Goal: Task Accomplishment & Management: Use online tool/utility

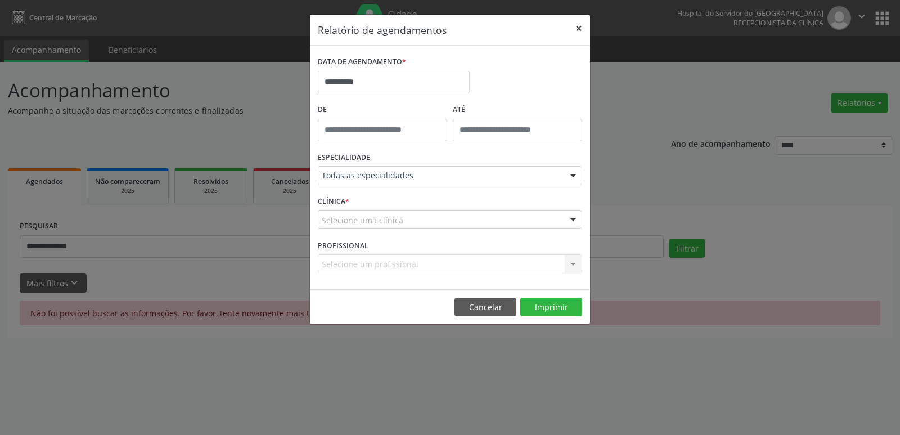
drag, startPoint x: 0, startPoint y: 0, endPoint x: 582, endPoint y: 28, distance: 582.3
click at [582, 28] on button "×" at bounding box center [579, 29] width 22 height 28
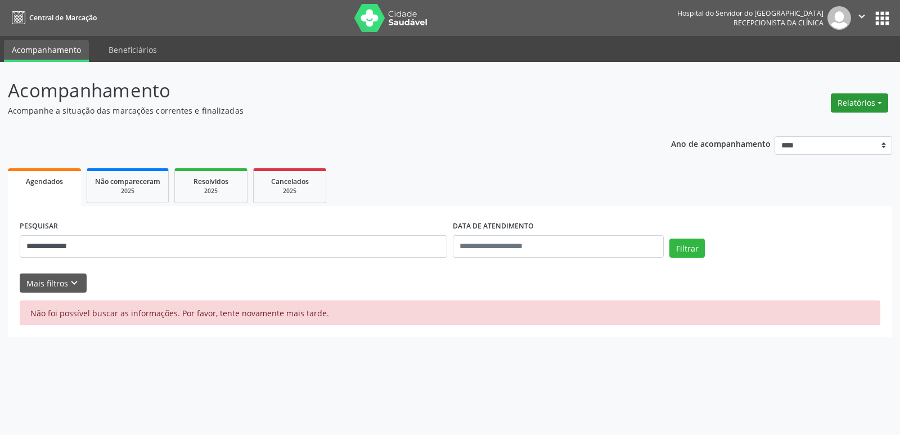
click at [850, 97] on button "Relatórios" at bounding box center [859, 102] width 57 height 19
click at [836, 133] on link "Agendamentos" at bounding box center [828, 127] width 121 height 16
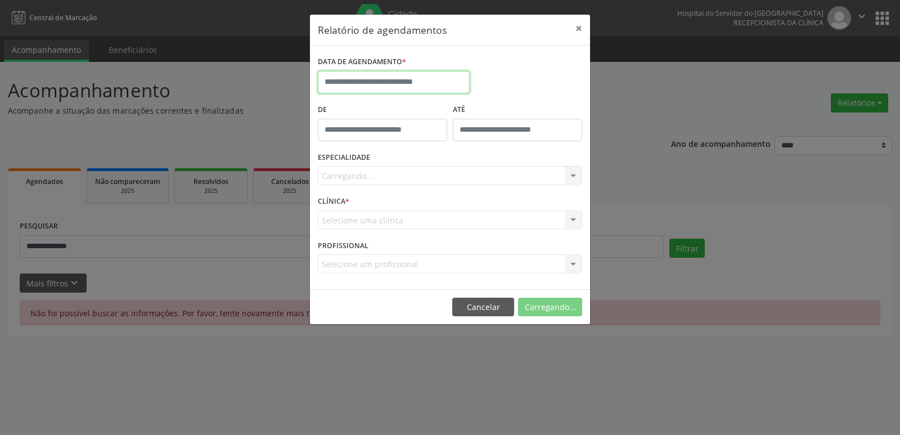
click at [449, 81] on input "text" at bounding box center [394, 82] width 152 height 22
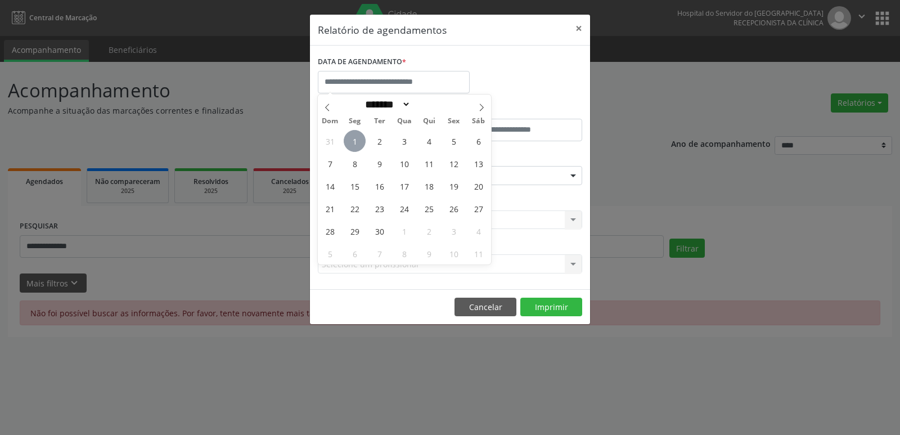
click at [358, 148] on span "1" at bounding box center [355, 141] width 22 height 22
type input "**********"
click at [358, 148] on span "1" at bounding box center [355, 141] width 22 height 22
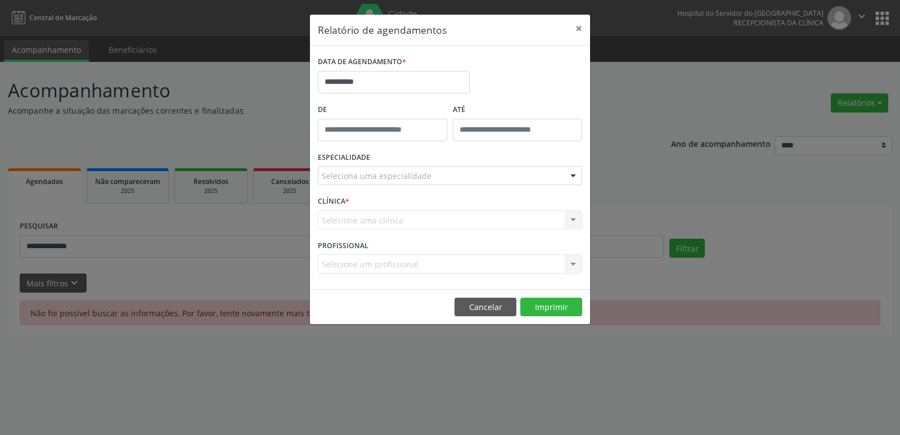
click at [546, 174] on div "Seleciona uma especialidade" at bounding box center [450, 175] width 264 height 19
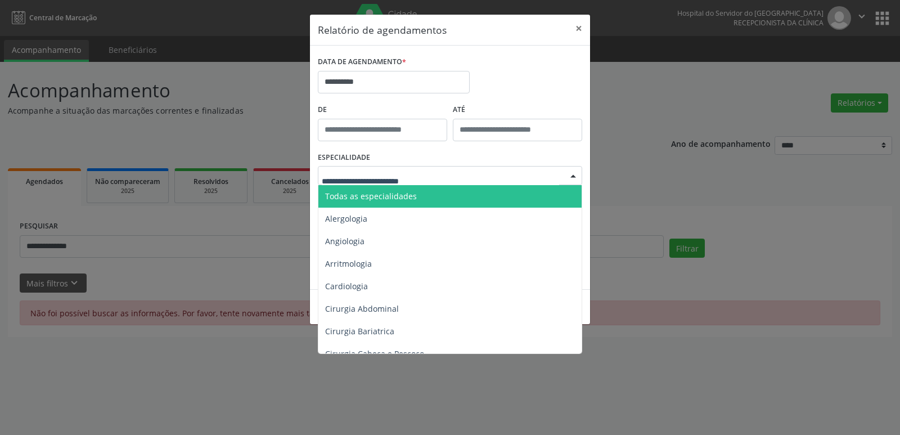
click at [544, 194] on span "Todas as especialidades" at bounding box center [450, 196] width 265 height 22
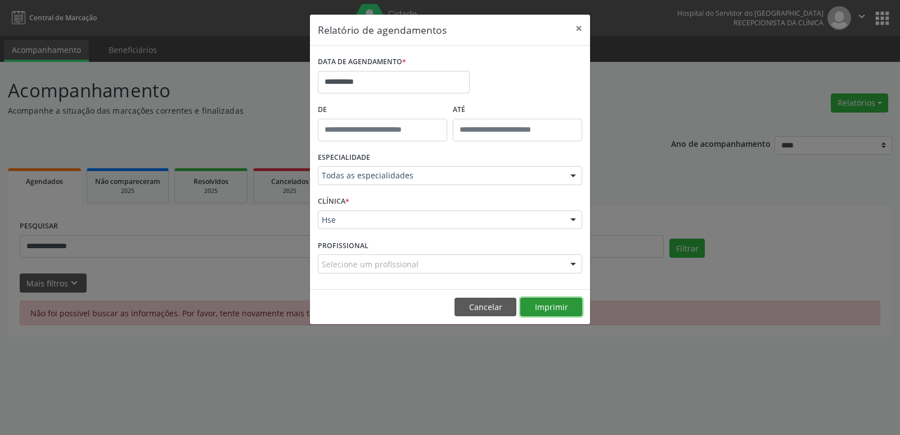
click at [558, 301] on button "Imprimir" at bounding box center [551, 307] width 62 height 19
